Goal: Task Accomplishment & Management: Manage account settings

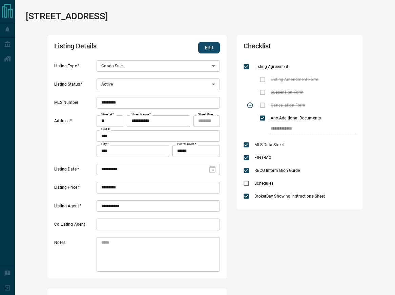
scroll to position [95, 160]
click at [314, 103] on icon "priority" at bounding box center [318, 105] width 8 height 8
click at [211, 48] on button "Edit" at bounding box center [209, 48] width 22 height 12
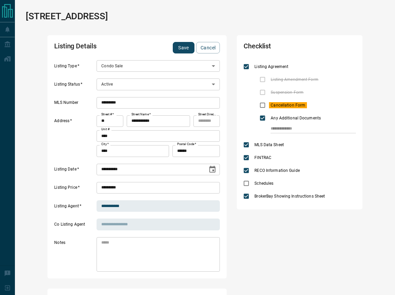
click at [166, 80] on body "**********" at bounding box center [197, 274] width 395 height 548
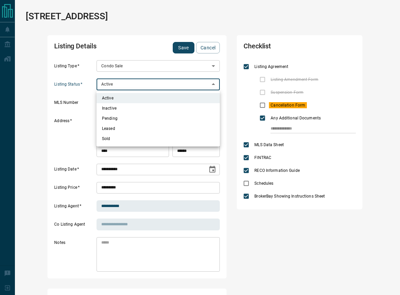
click at [127, 107] on li "Inactive" at bounding box center [157, 108] width 123 height 10
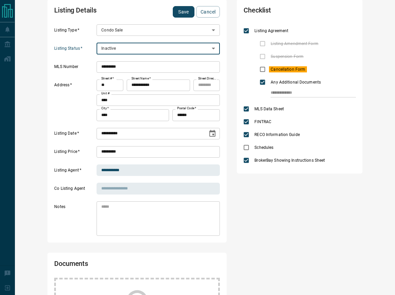
scroll to position [0, 0]
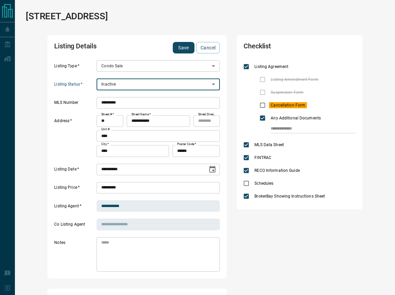
click at [179, 47] on button "Save" at bounding box center [184, 48] width 22 height 12
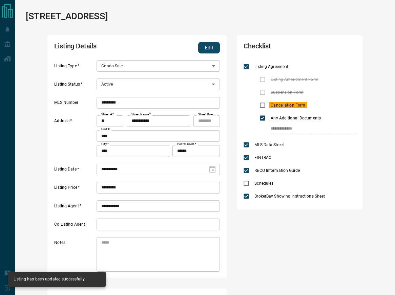
type input "*"
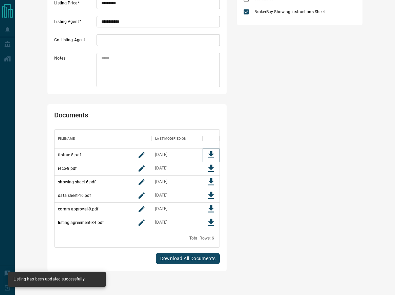
click at [211, 153] on icon "Download File" at bounding box center [211, 154] width 6 height 7
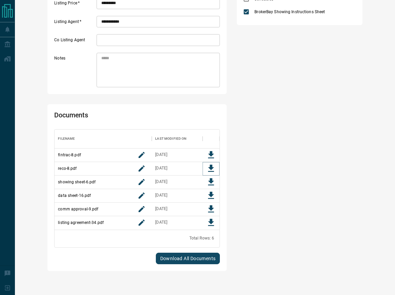
click at [211, 166] on icon "Download File" at bounding box center [211, 168] width 6 height 7
click at [212, 184] on icon "Download File" at bounding box center [211, 182] width 10 height 10
click at [208, 206] on icon "Download File" at bounding box center [211, 209] width 10 height 10
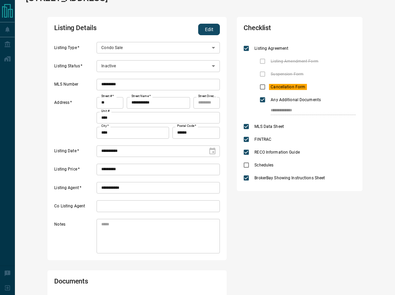
scroll to position [0, 0]
